Goal: Navigation & Orientation: Find specific page/section

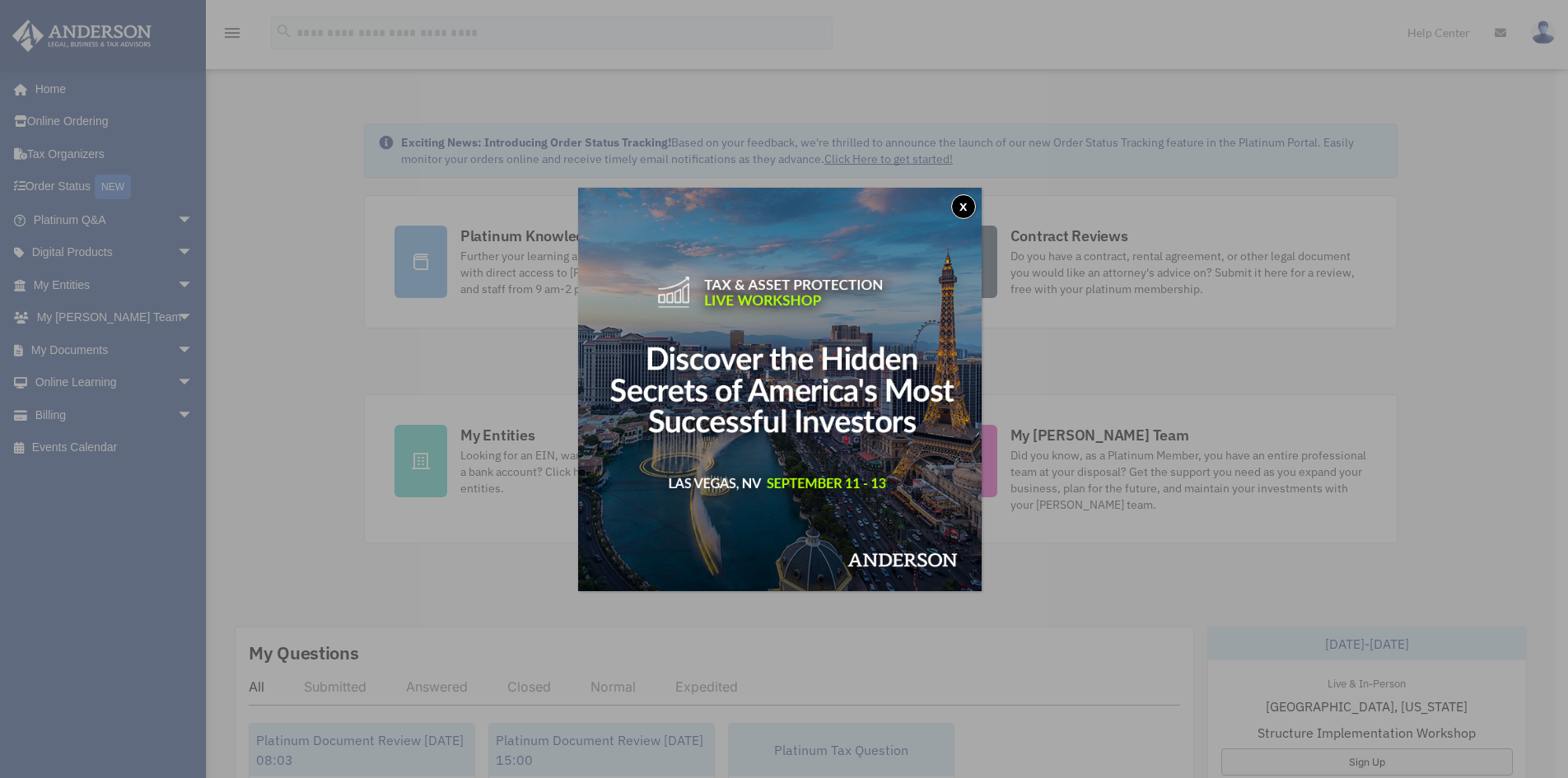
click at [962, 207] on button "x" at bounding box center [962, 206] width 24 height 24
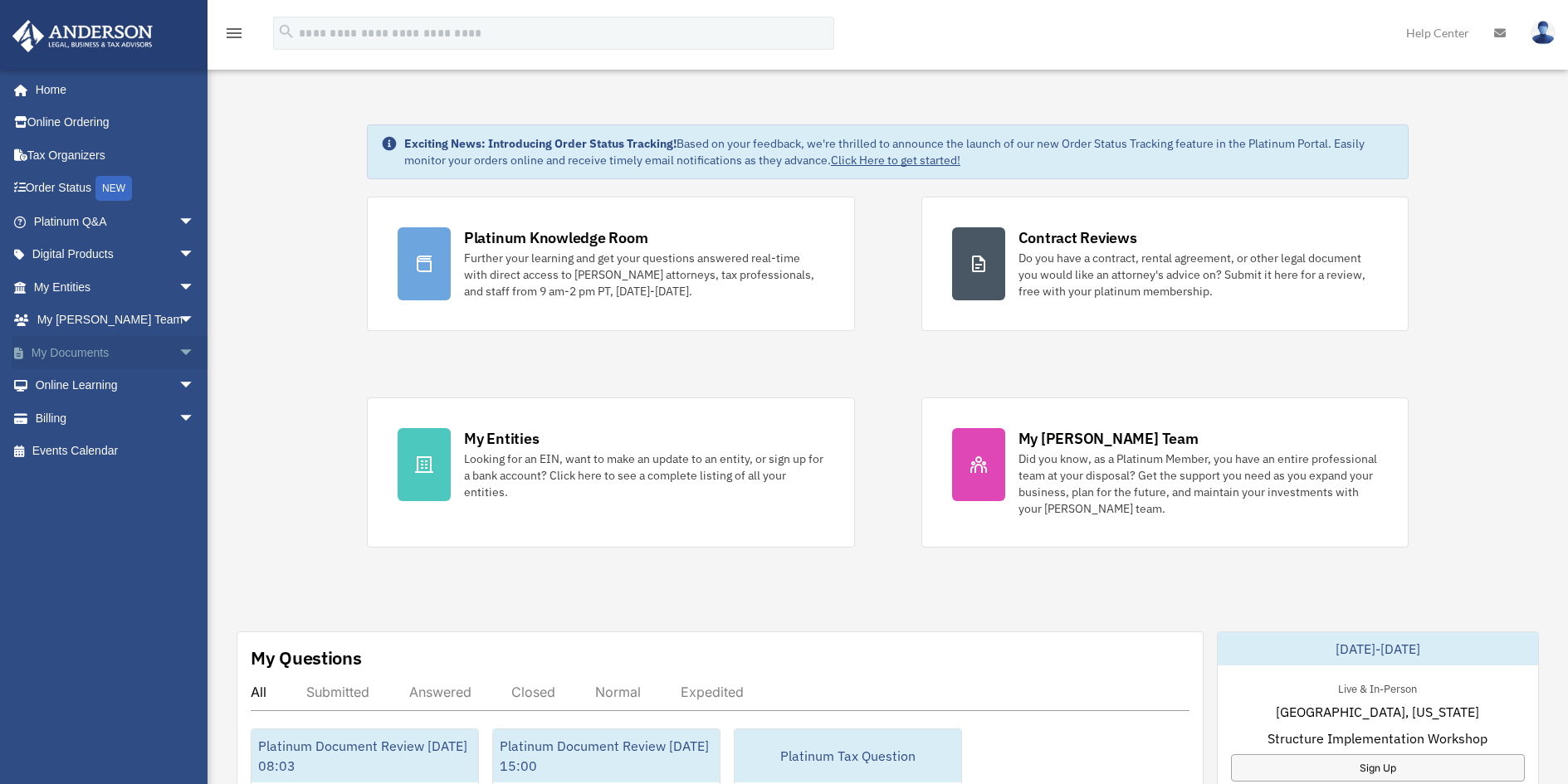
click at [90, 349] on link "My Documents arrow_drop_down" at bounding box center [116, 352] width 209 height 33
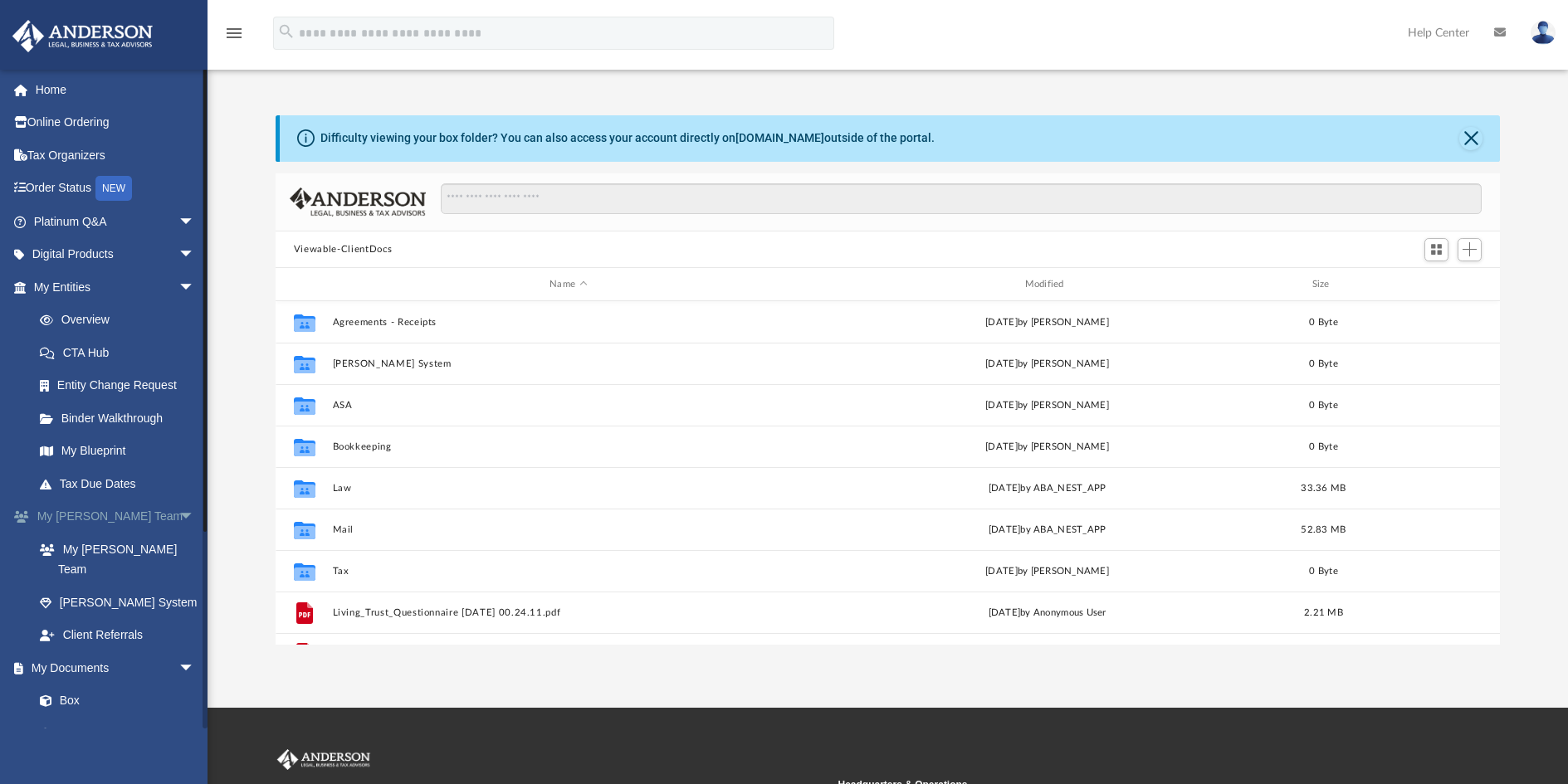
scroll to position [365, 1212]
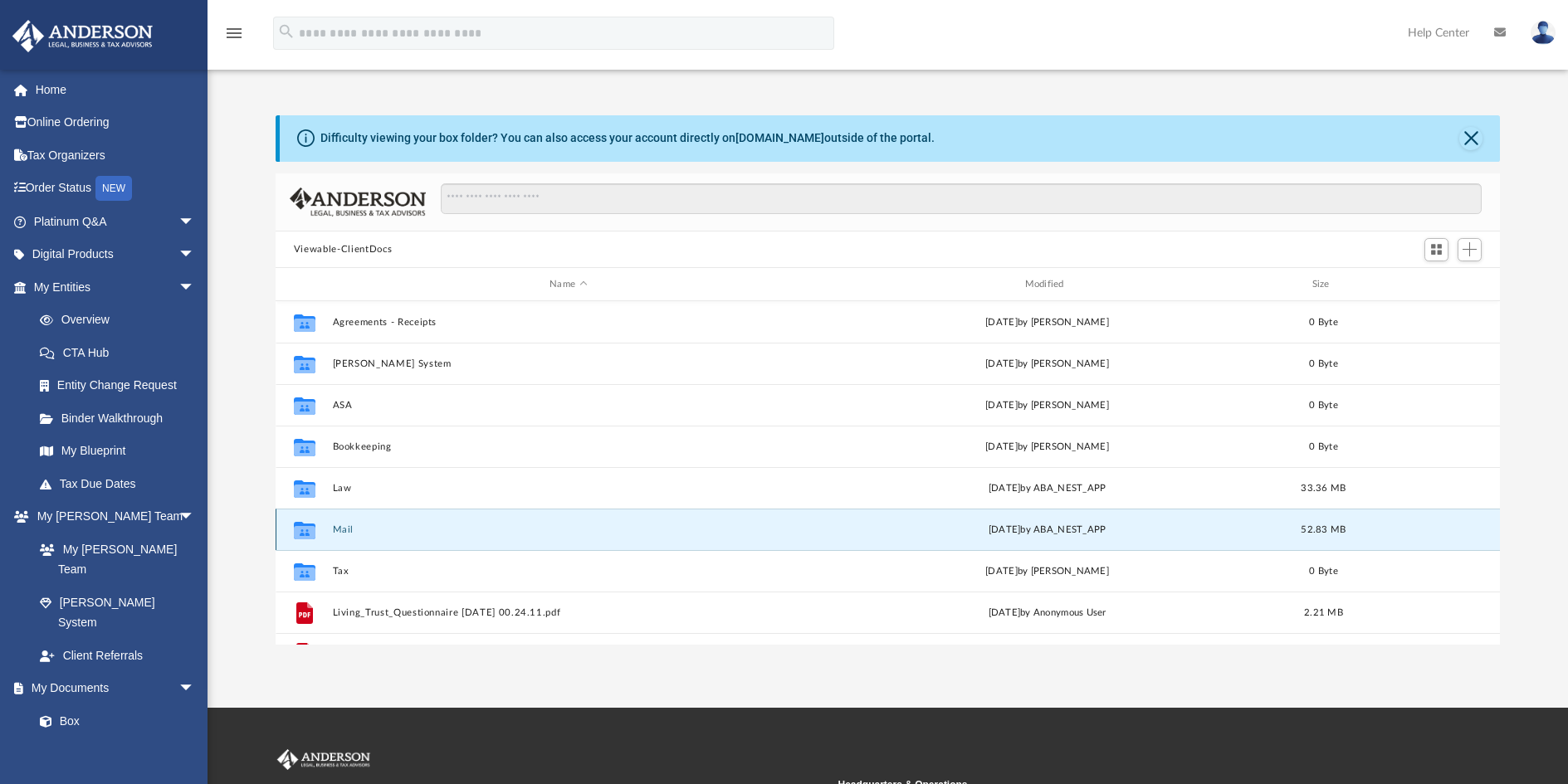
click at [386, 525] on button "Mail" at bounding box center [567, 529] width 471 height 11
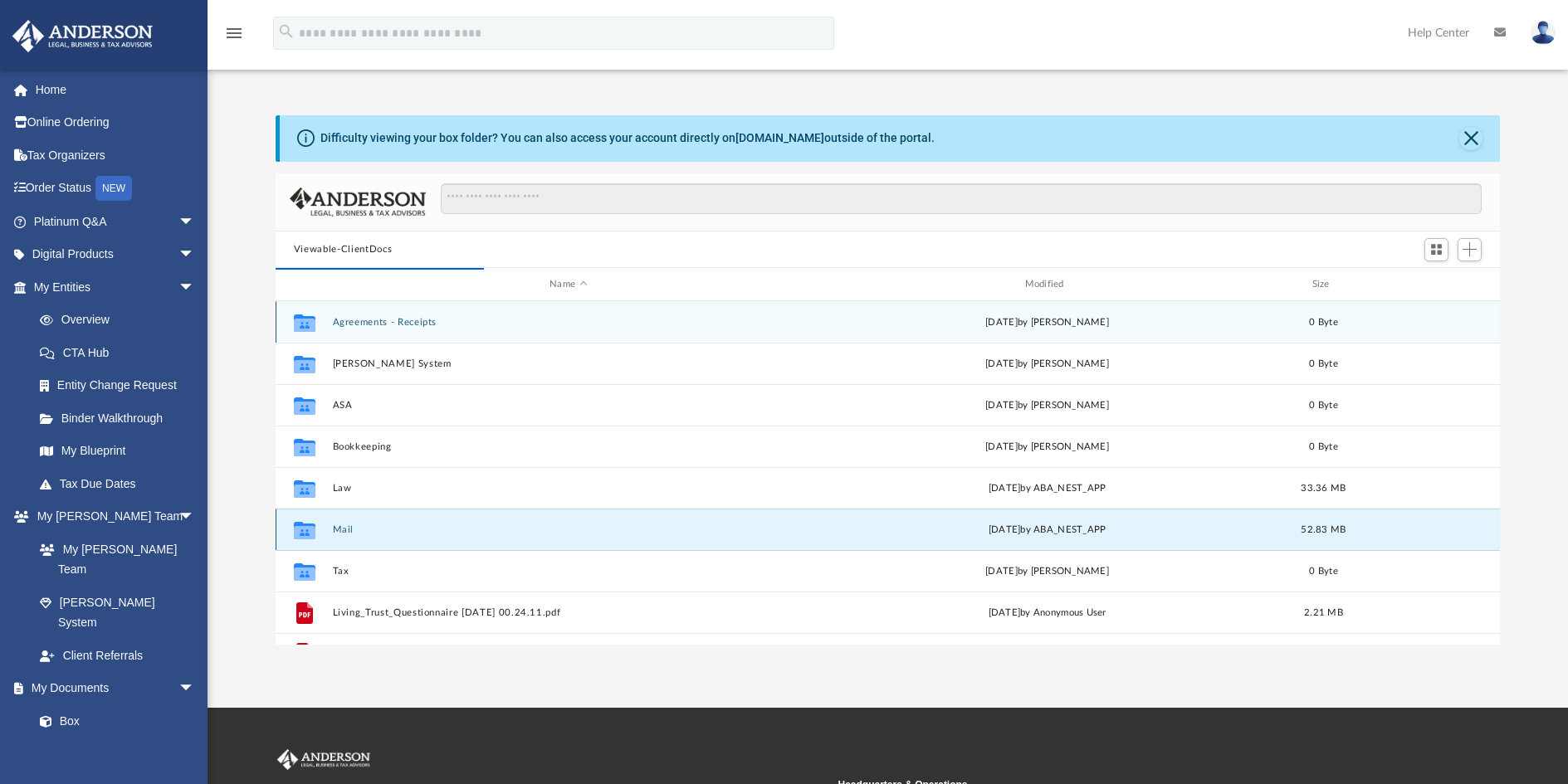
scroll to position [314, 1212]
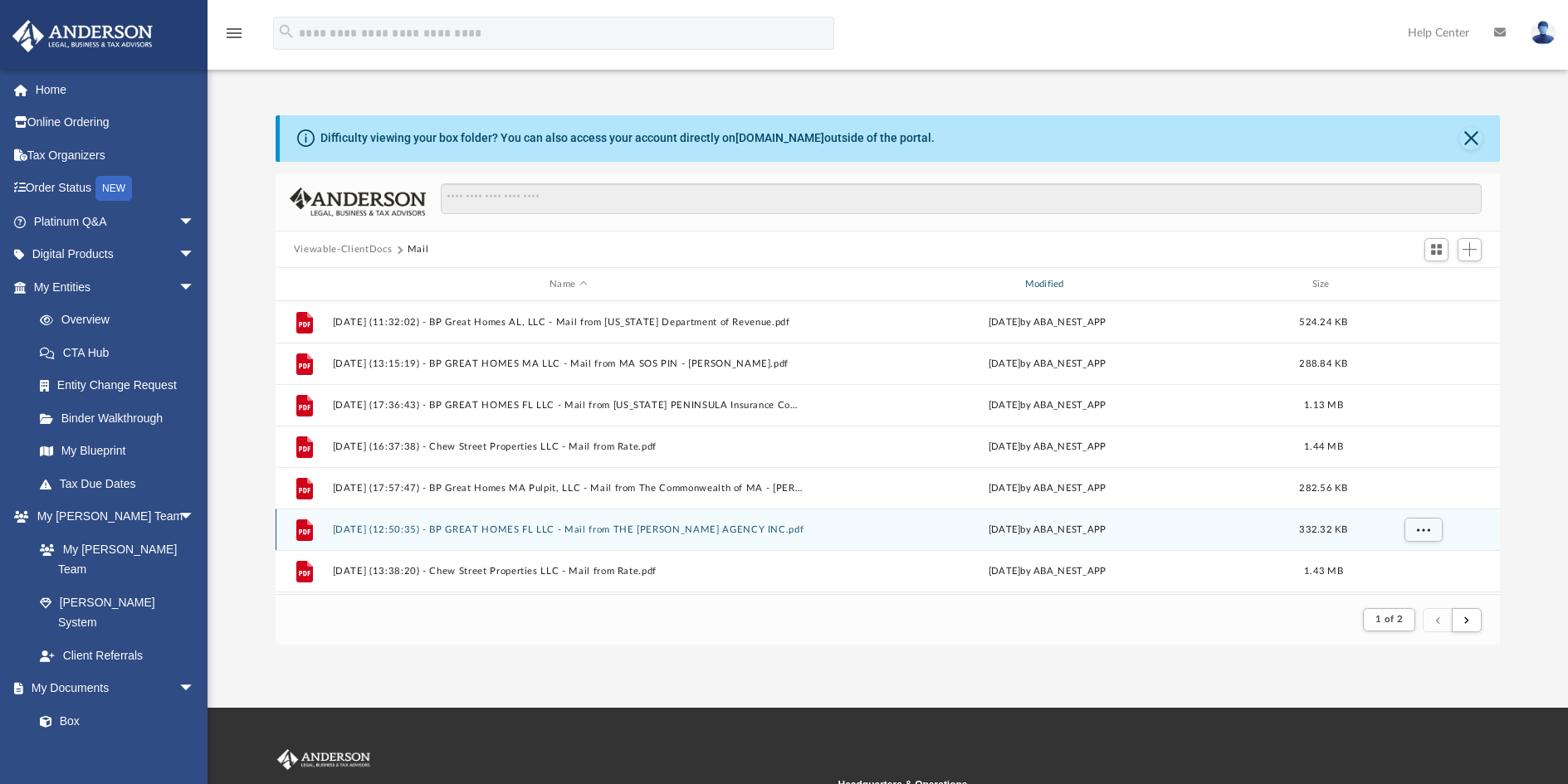
click at [1055, 282] on div "Modified" at bounding box center [1046, 284] width 472 height 15
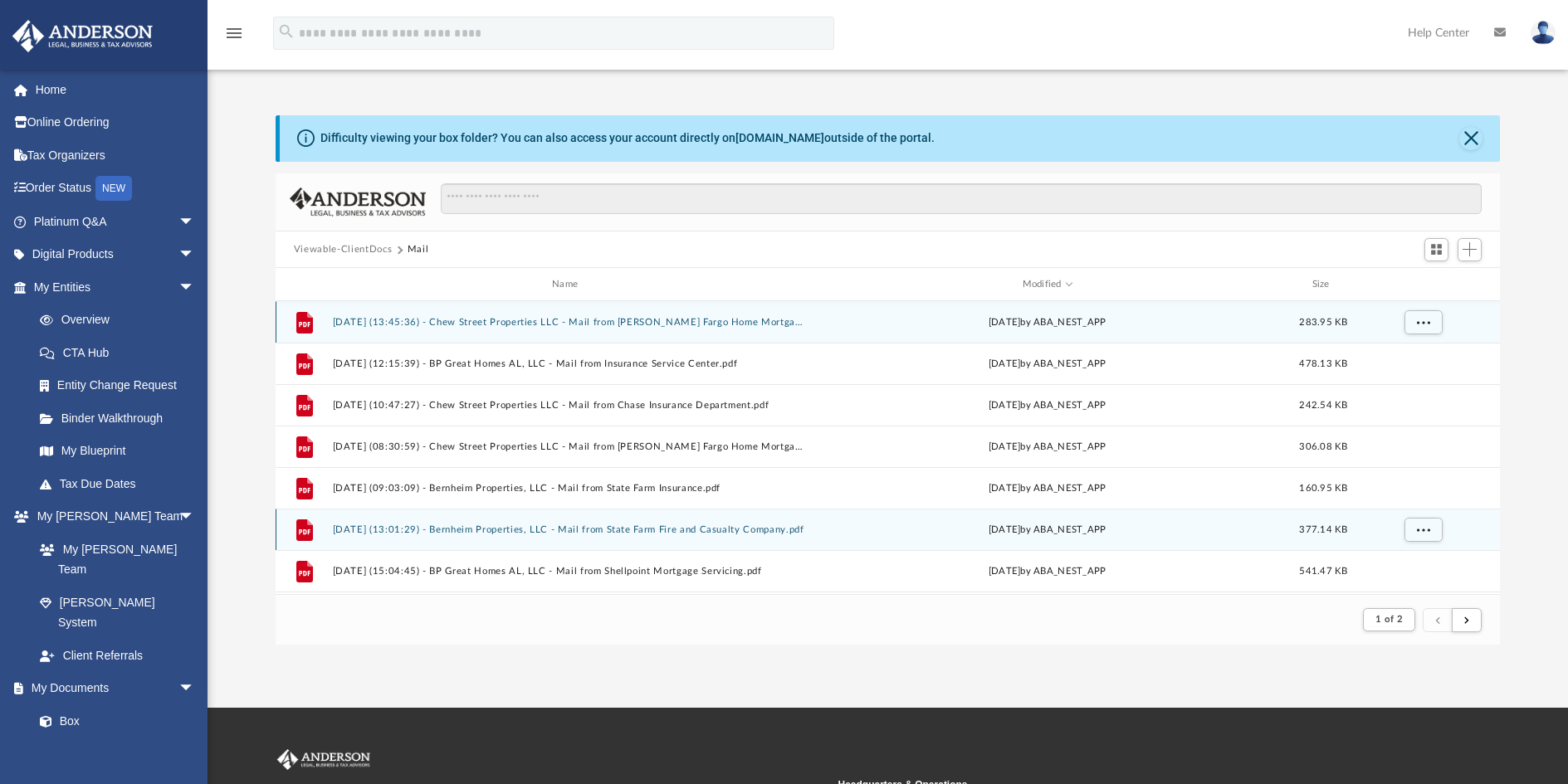
click at [603, 321] on button "[DATE] (13:45:36) - Chew Street Properties LLC - Mail from [PERSON_NAME] Fargo …" at bounding box center [567, 322] width 471 height 11
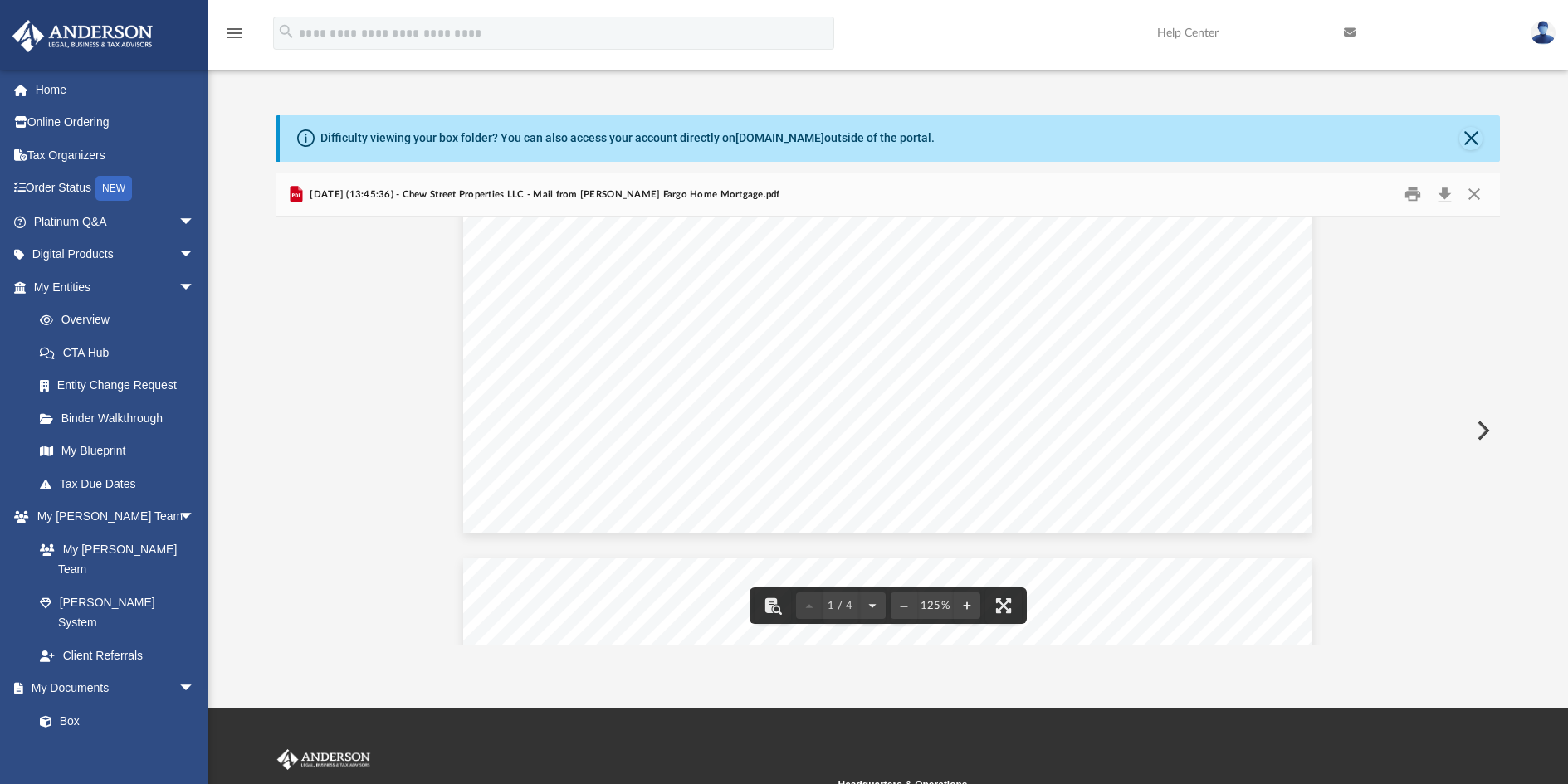
scroll to position [830, 0]
